Goal: Download file/media

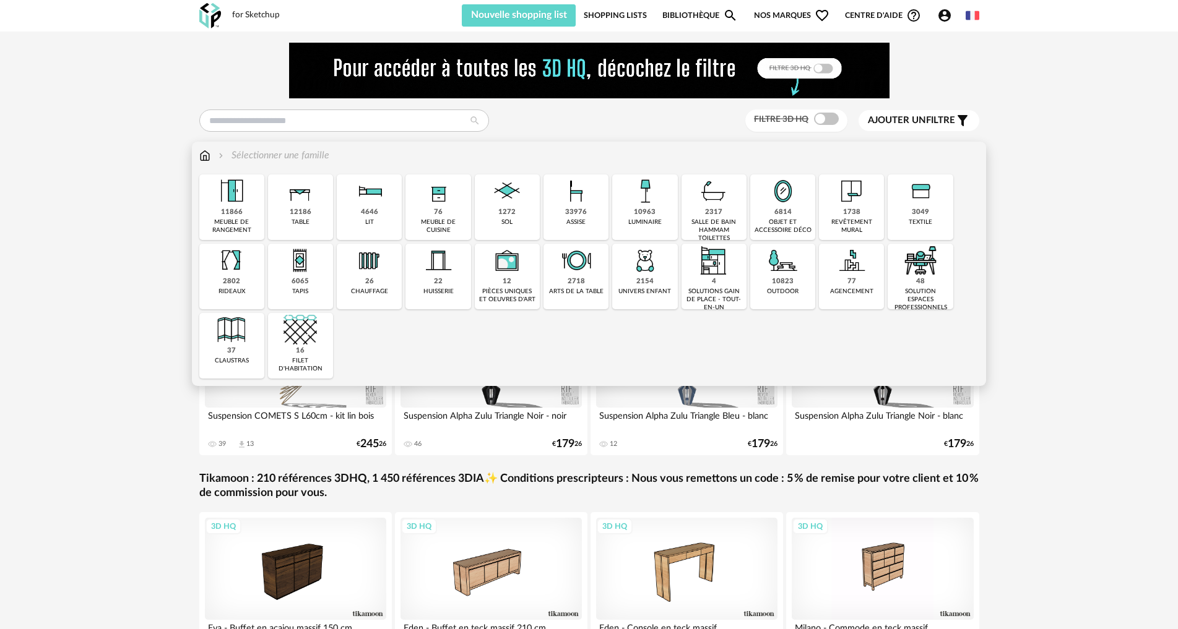
click at [722, 204] on img at bounding box center [713, 191] width 33 height 33
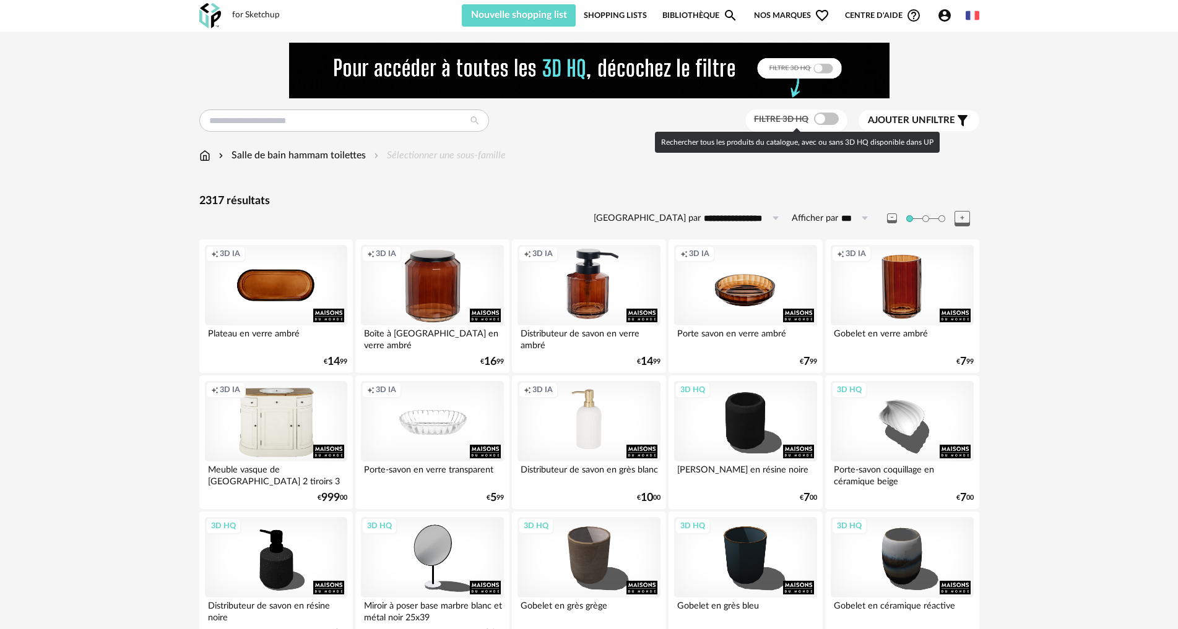
click at [826, 118] on span at bounding box center [826, 119] width 25 height 12
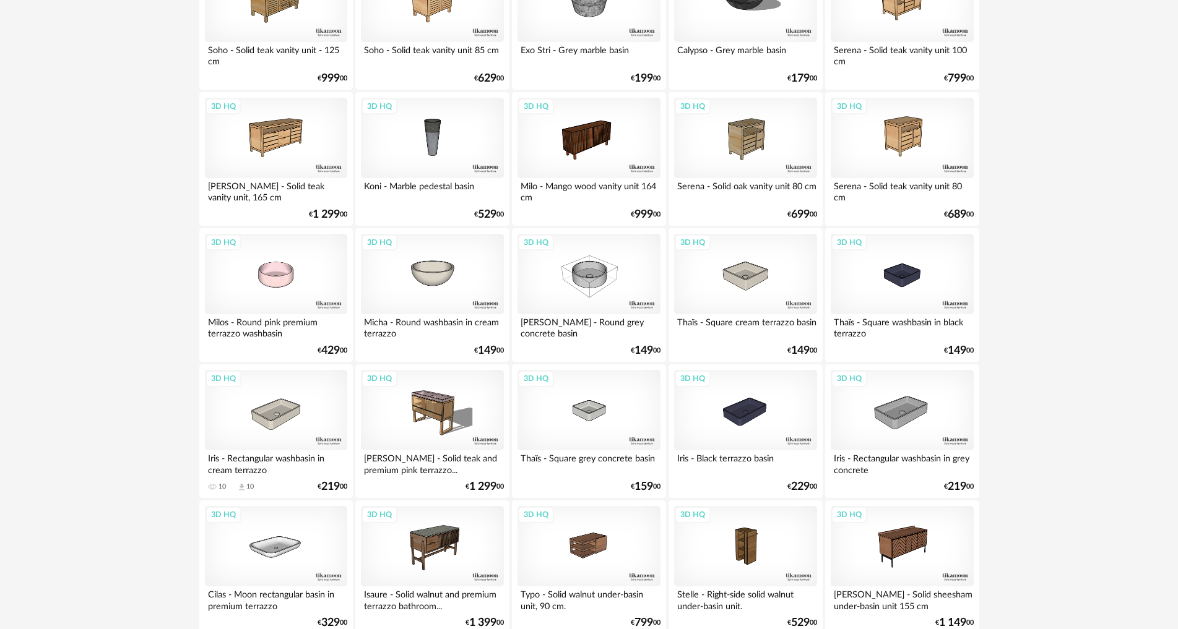
scroll to position [1238, 0]
click at [454, 269] on div "3D HQ" at bounding box center [432, 273] width 142 height 80
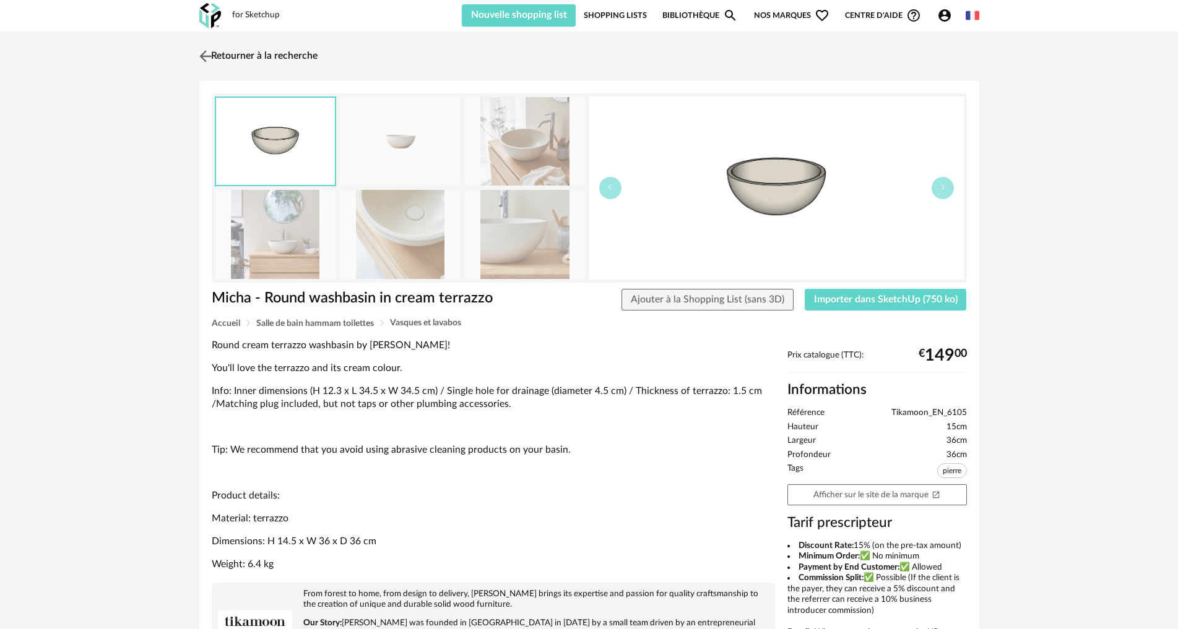
click at [210, 56] on img at bounding box center [205, 56] width 18 height 18
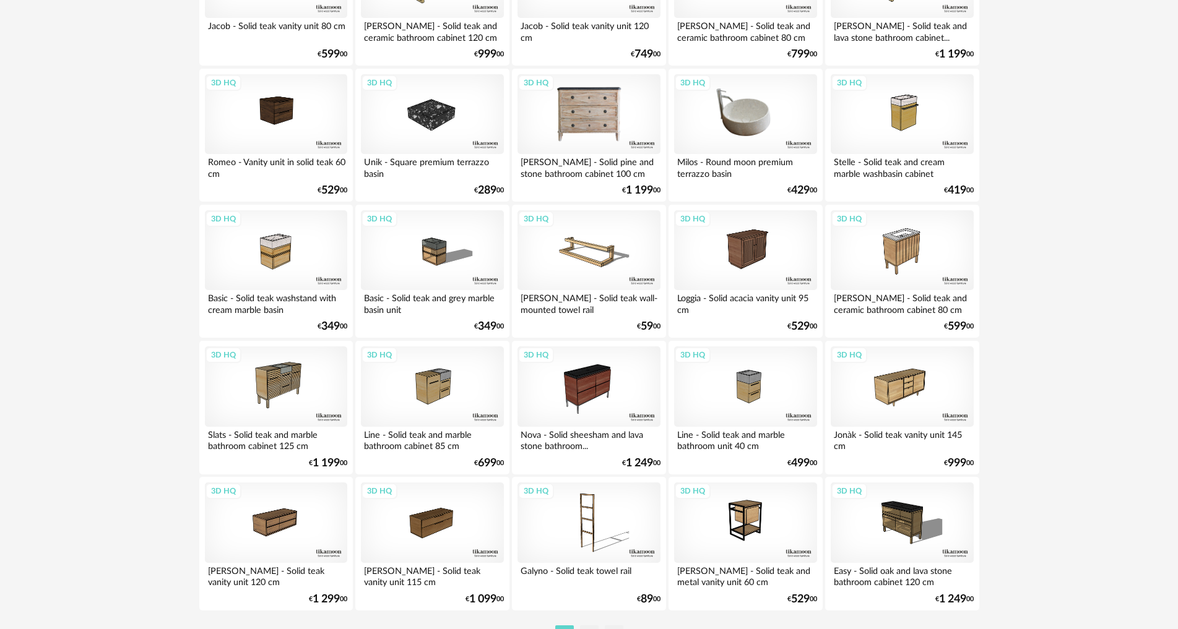
scroll to position [2416, 0]
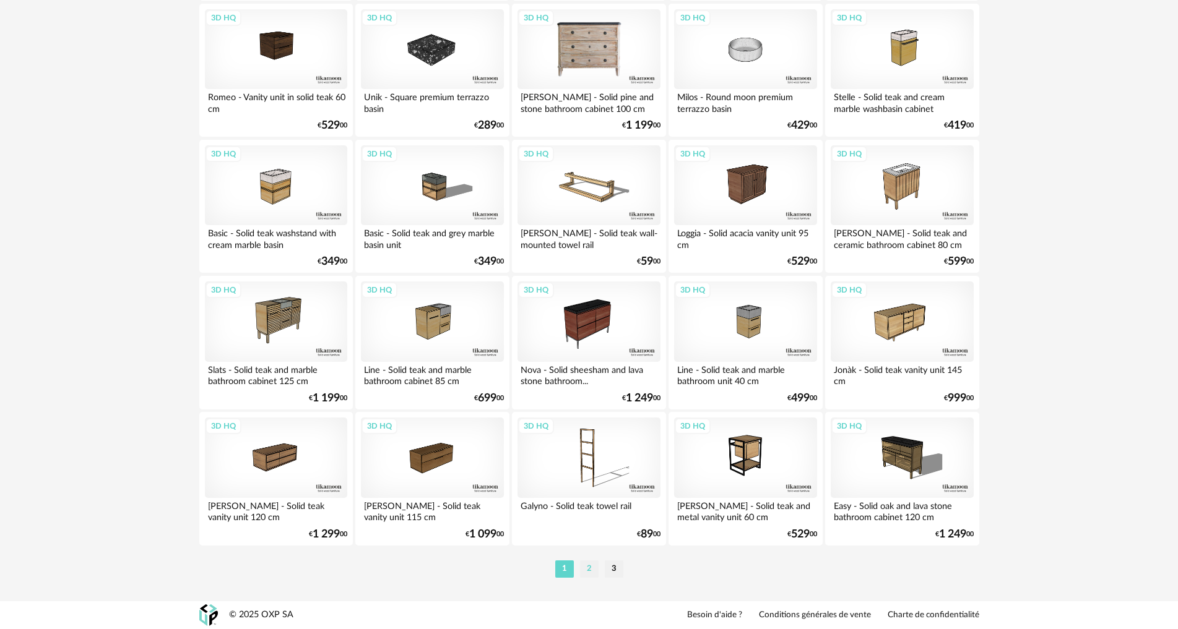
click at [592, 569] on li "2" at bounding box center [589, 569] width 19 height 17
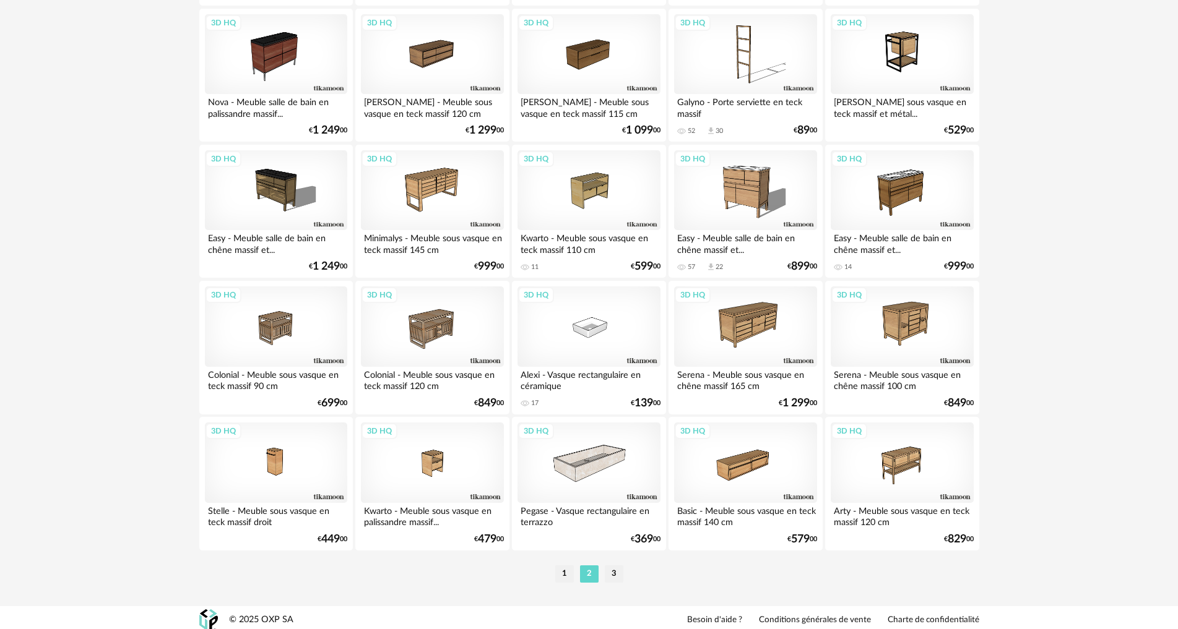
scroll to position [2416, 0]
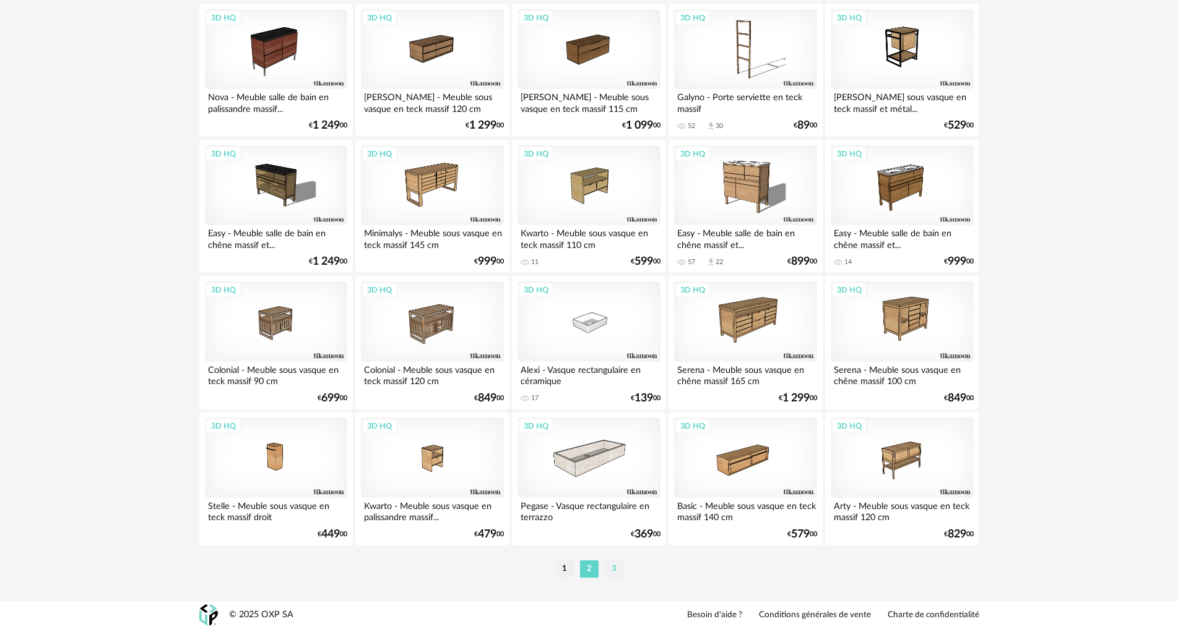
click at [618, 566] on li "3" at bounding box center [614, 569] width 19 height 17
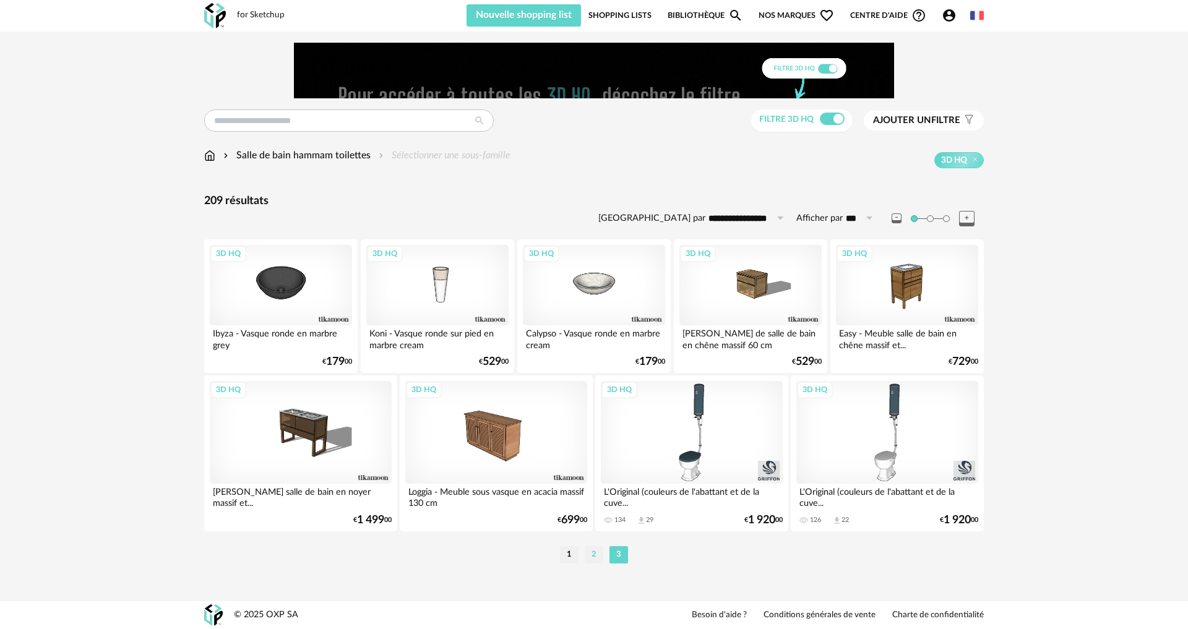
click at [589, 555] on li "2" at bounding box center [594, 555] width 19 height 17
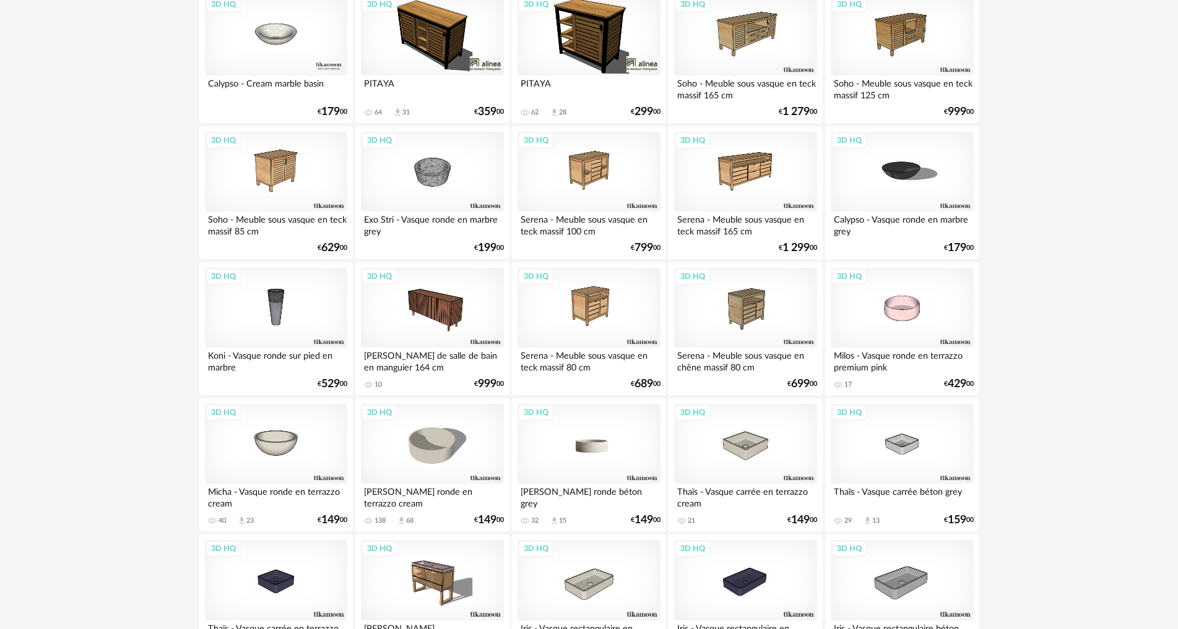
scroll to position [681, 0]
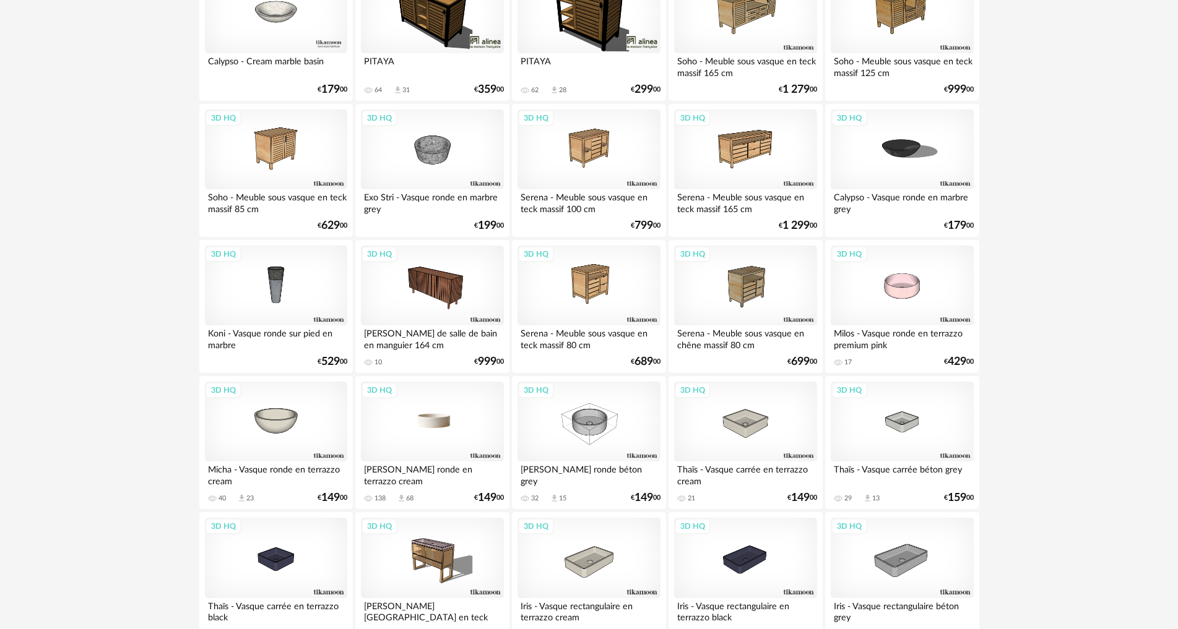
click at [446, 413] on div "3D HQ" at bounding box center [432, 422] width 142 height 80
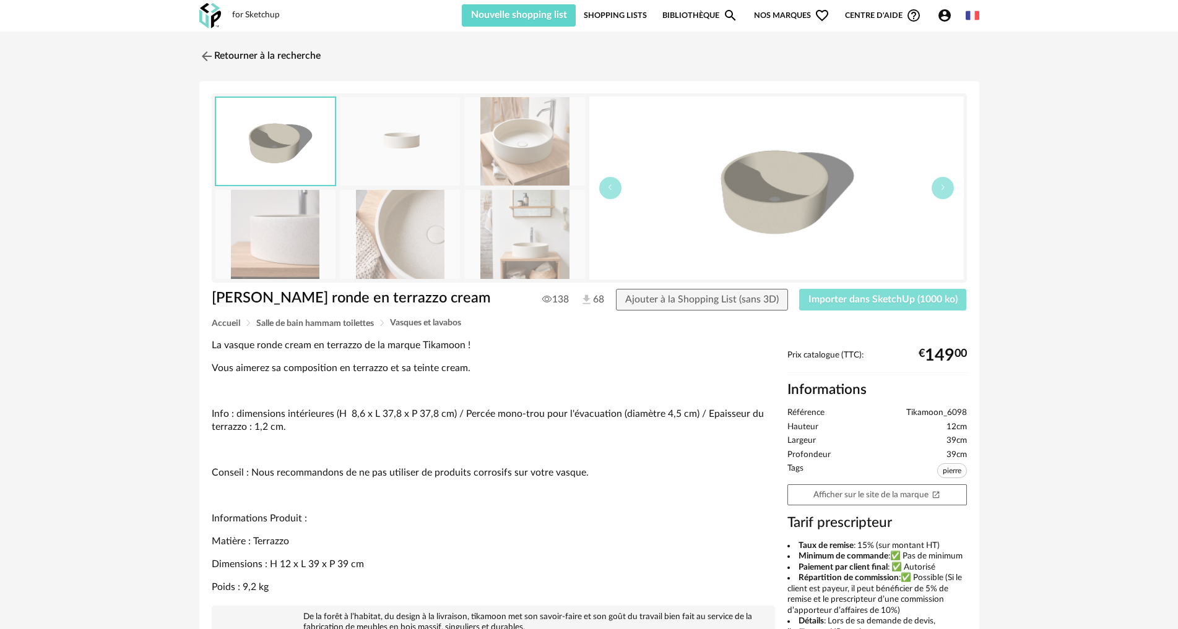
click at [836, 305] on button "Importer dans SketchUp (1000 ko)" at bounding box center [883, 300] width 168 height 22
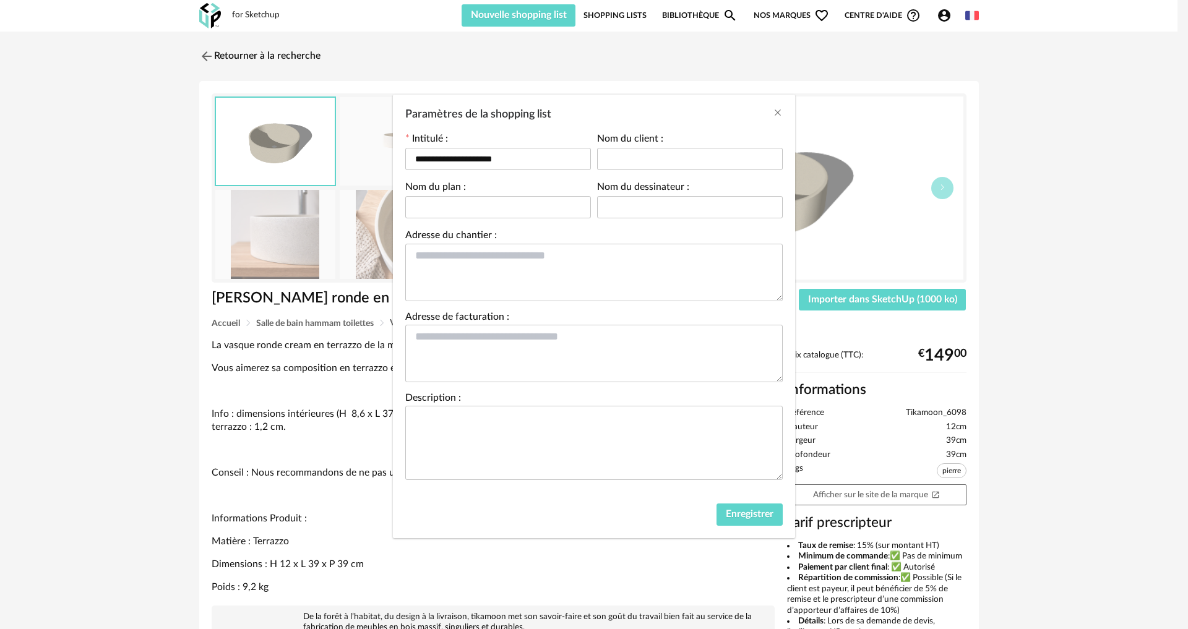
click at [771, 113] on div "Paramètres de la shopping list" at bounding box center [594, 111] width 402 height 33
click at [776, 113] on icon "Close" at bounding box center [778, 113] width 10 height 10
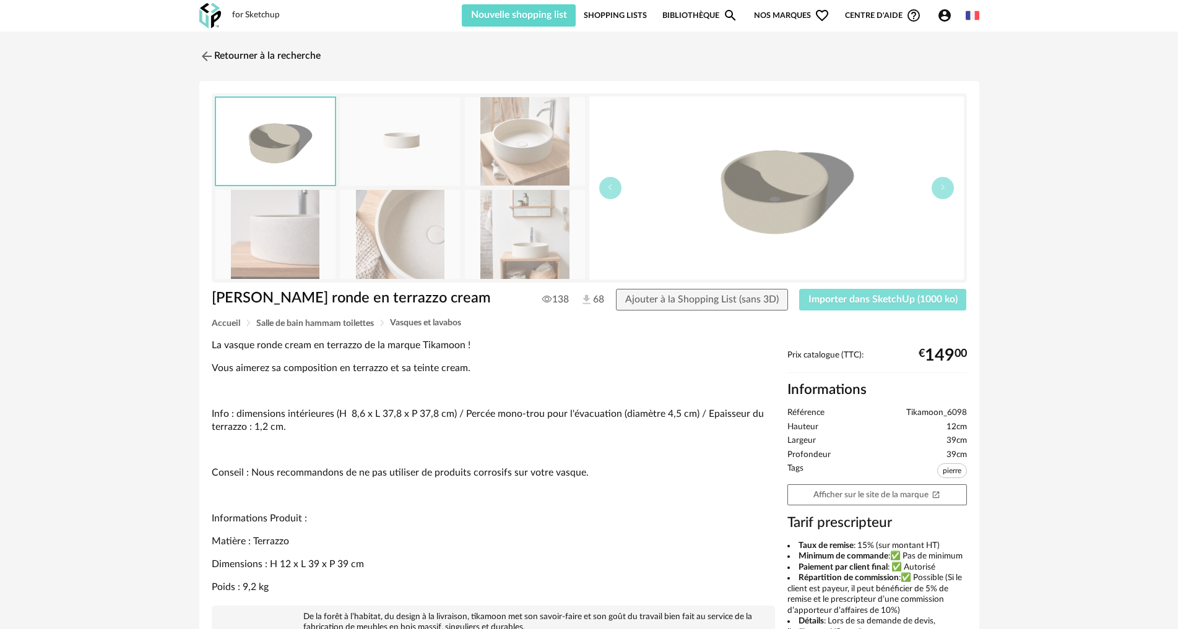
click at [881, 292] on button "Importer dans SketchUp (1000 ko)" at bounding box center [883, 300] width 168 height 22
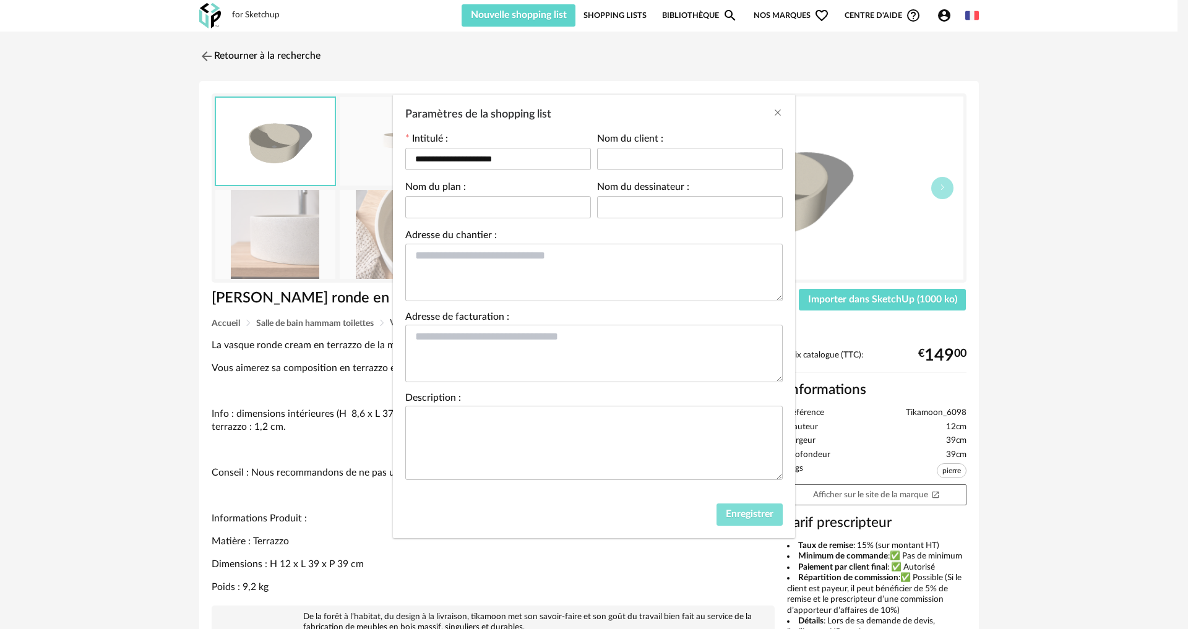
click at [732, 518] on span "Enregistrer" at bounding box center [750, 514] width 48 height 10
